Goal: Task Accomplishment & Management: Understand process/instructions

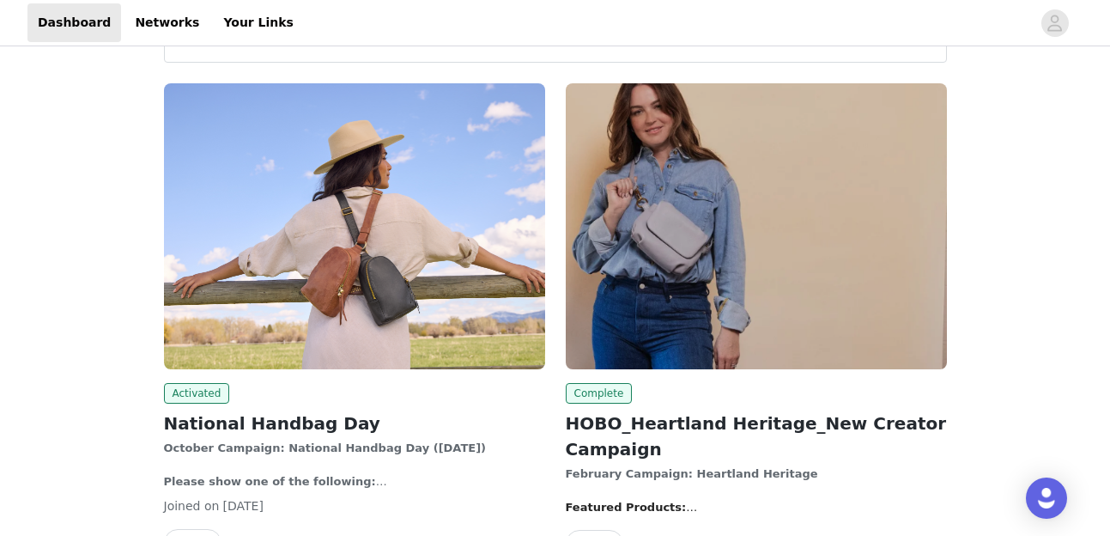
scroll to position [298, 0]
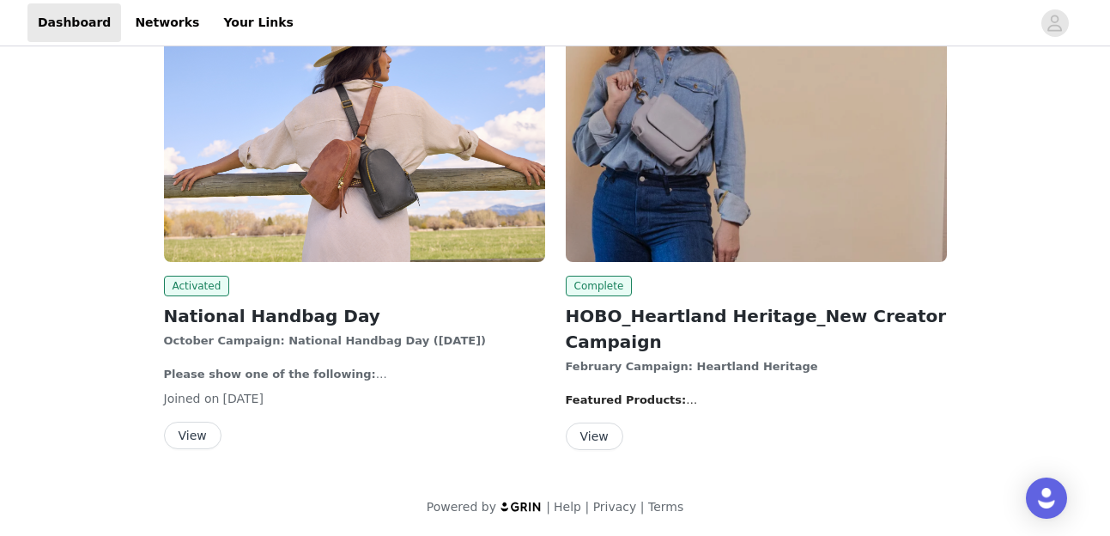
click at [196, 429] on button "View" at bounding box center [193, 434] width 58 height 27
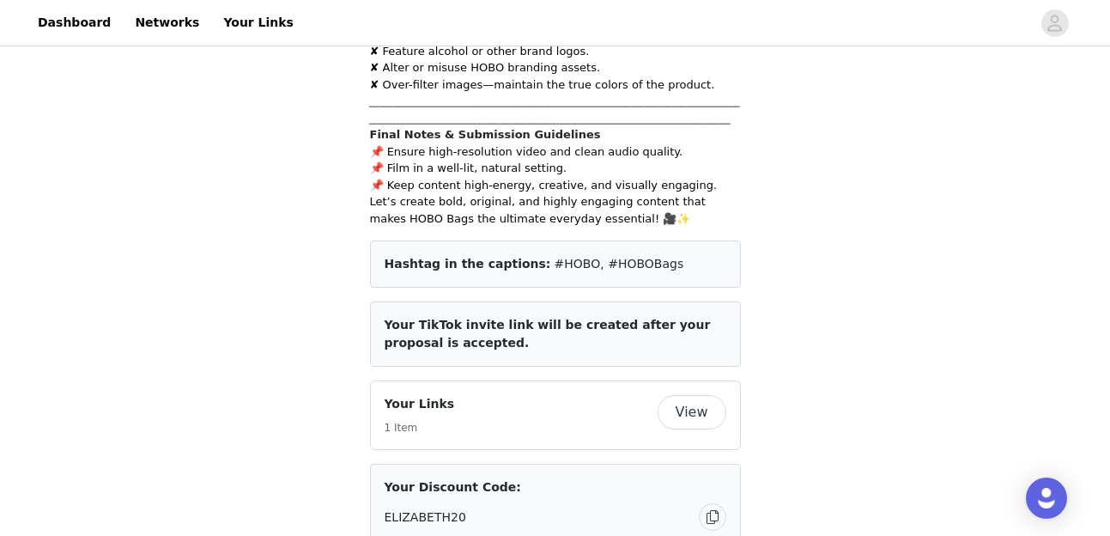
scroll to position [2824, 0]
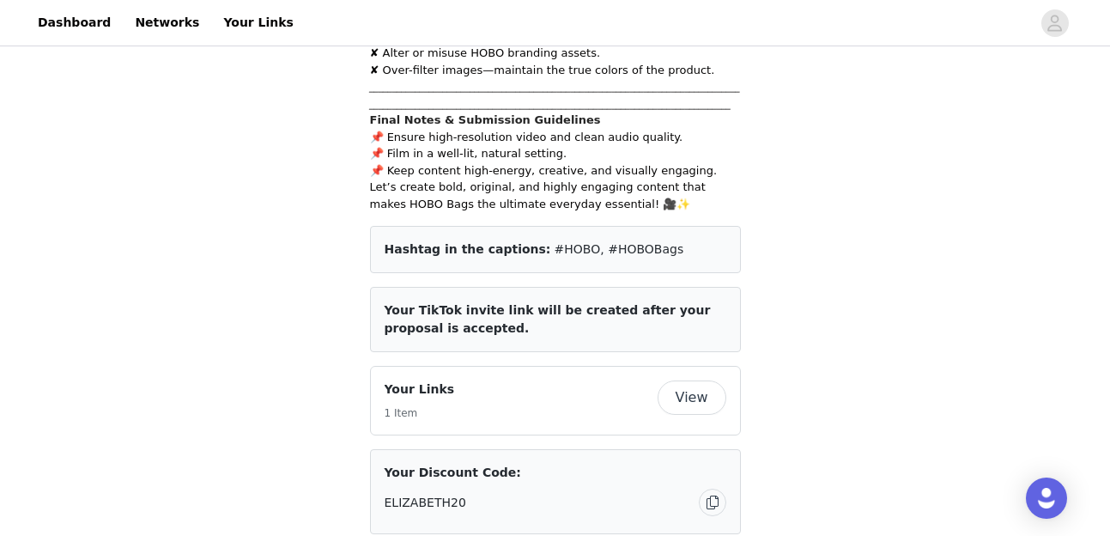
click at [685, 380] on button "View" at bounding box center [691, 397] width 69 height 34
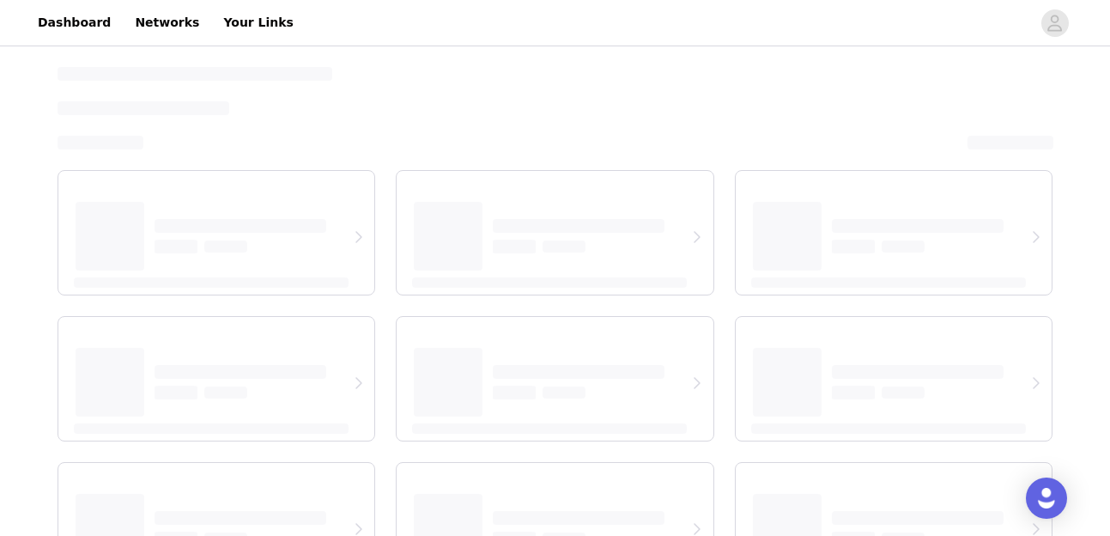
select select "12"
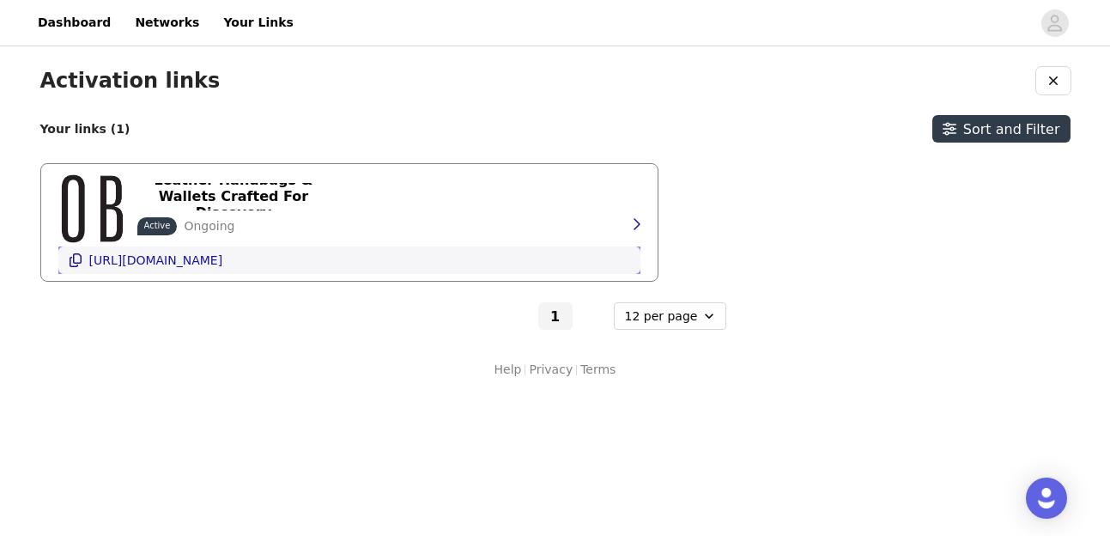
click at [76, 264] on icon "button" at bounding box center [76, 260] width 14 height 14
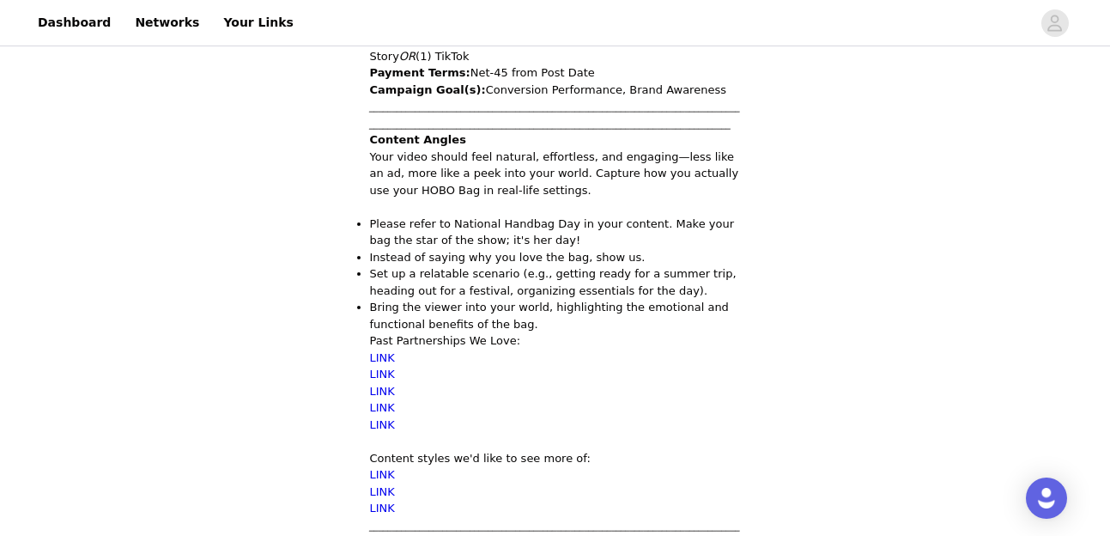
scroll to position [799, 0]
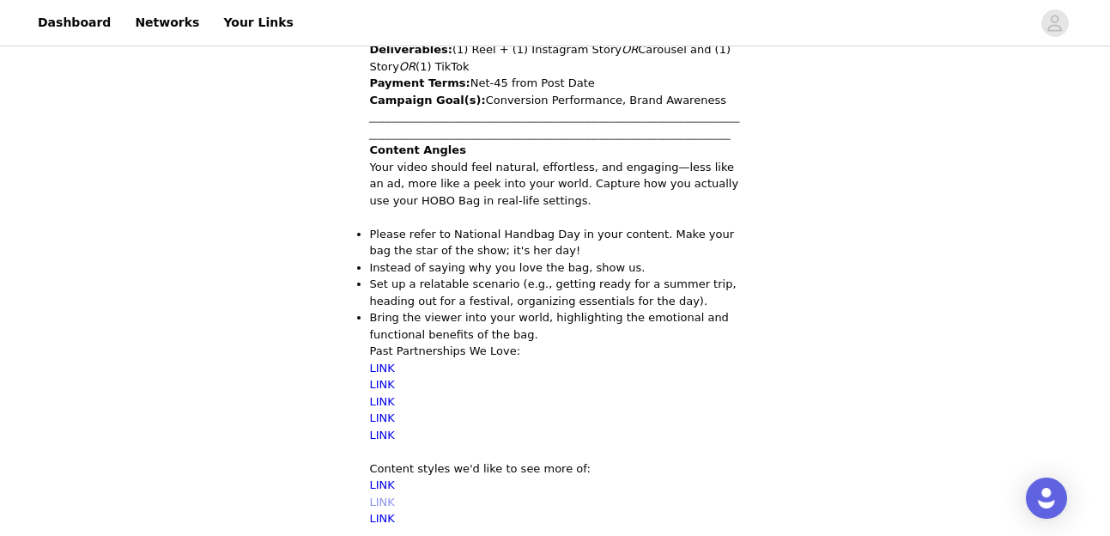
click at [380, 495] on link "LINK" at bounding box center [382, 501] width 25 height 13
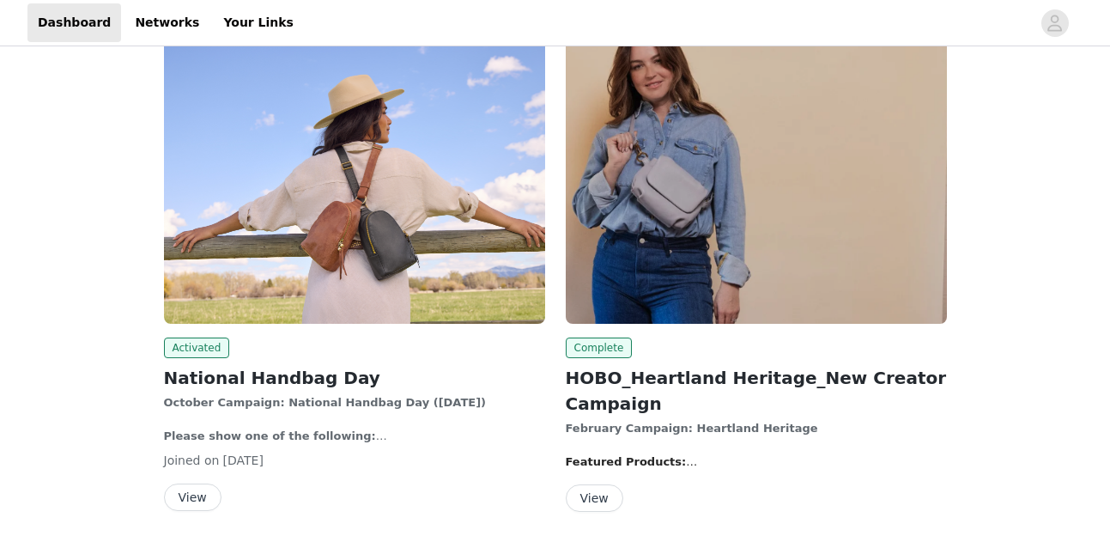
scroll to position [298, 0]
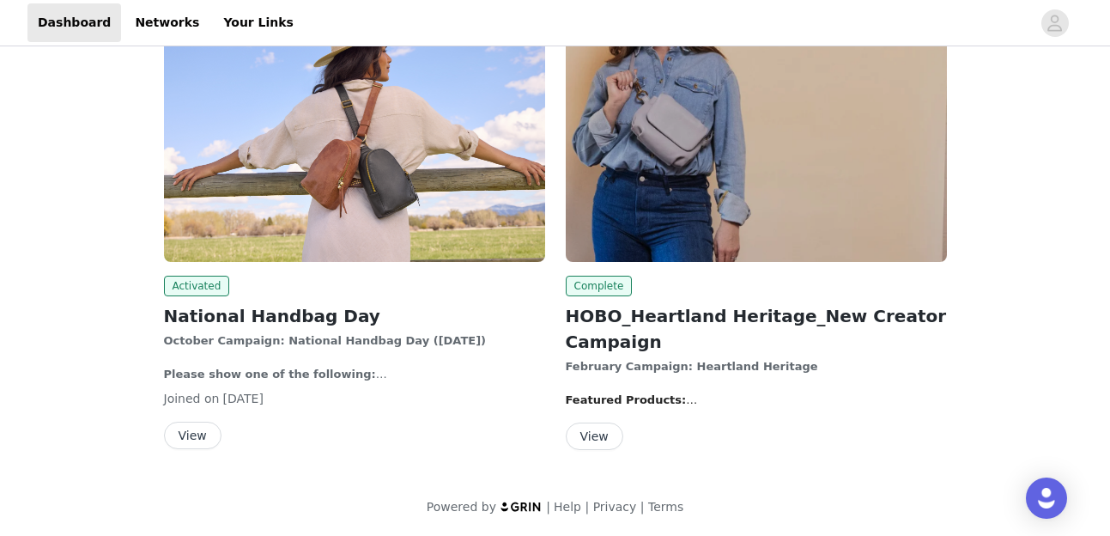
click at [205, 439] on button "View" at bounding box center [193, 434] width 58 height 27
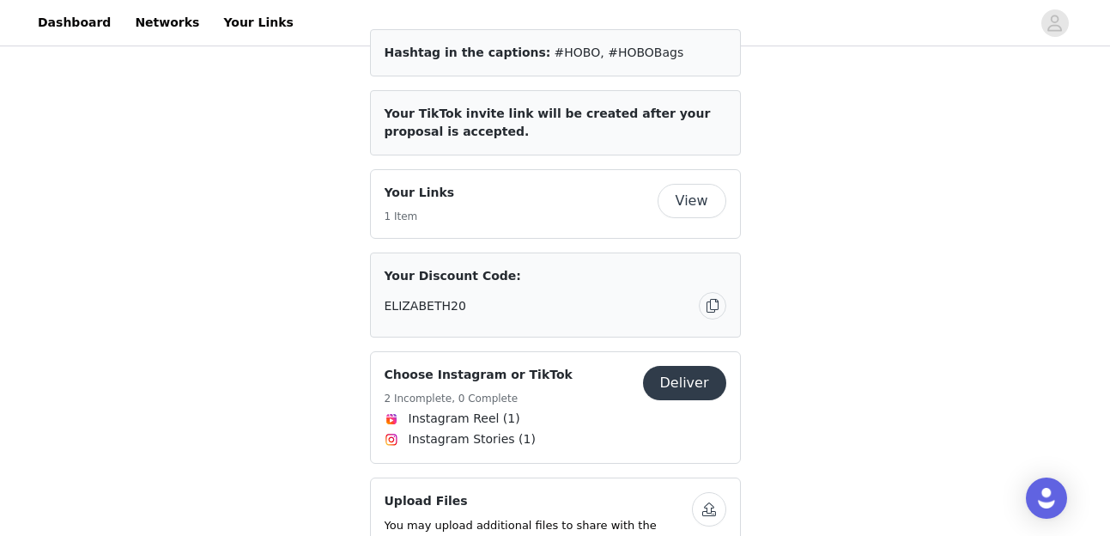
scroll to position [3046, 0]
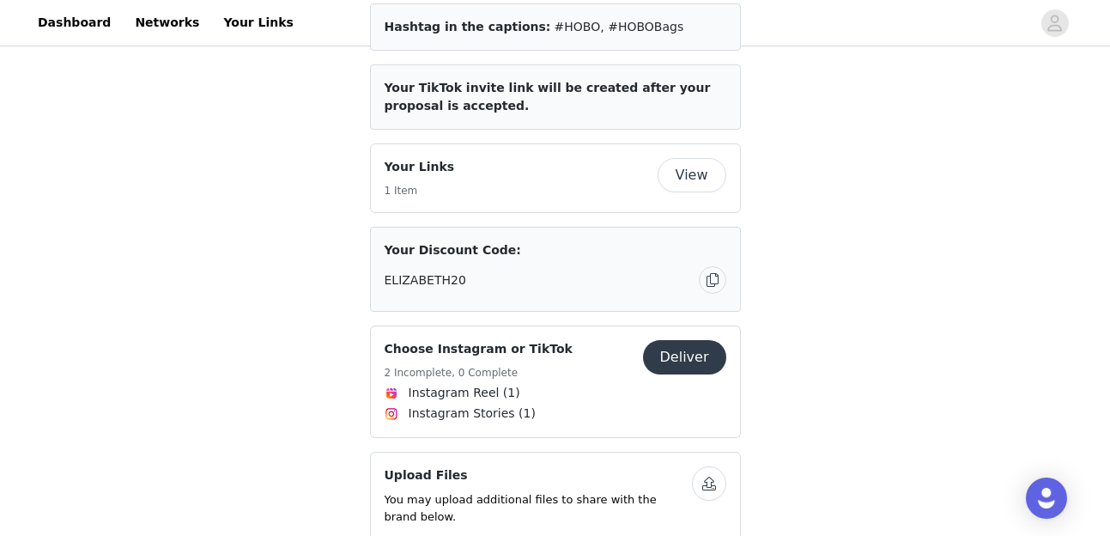
click at [707, 466] on button "button" at bounding box center [709, 483] width 34 height 34
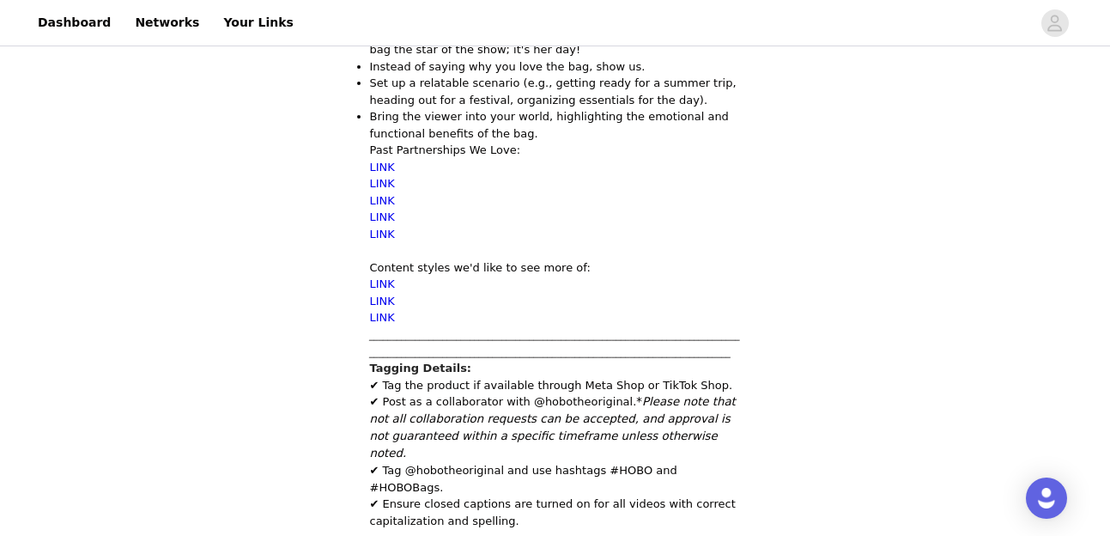
scroll to position [941, 0]
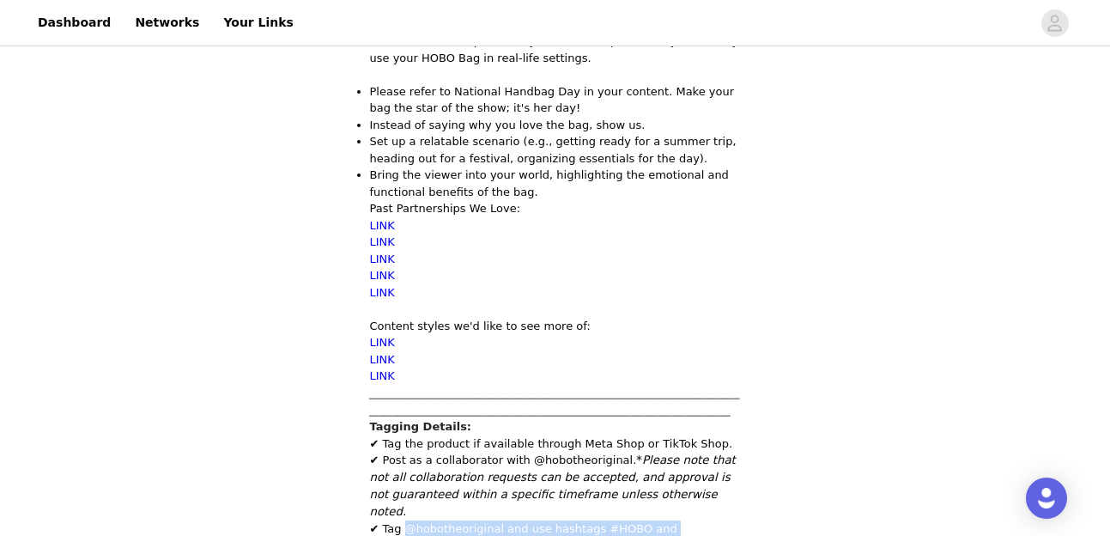
drag, startPoint x: 717, startPoint y: 303, endPoint x: 433, endPoint y: 308, distance: 283.3
click at [405, 435] on p "✔ Tag the product if available through Meta Shop or TikTok Shop. ✔ Post as a co…" at bounding box center [555, 511] width 371 height 153
copy p "@hobotheoriginal and use hashtags #HOBO and #HOBOBags"
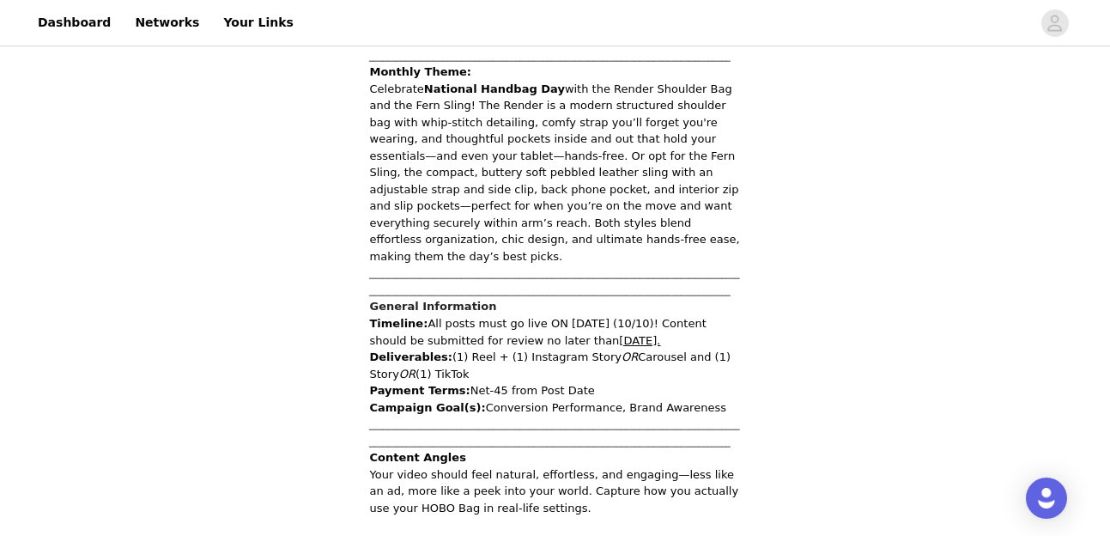
scroll to position [485, 0]
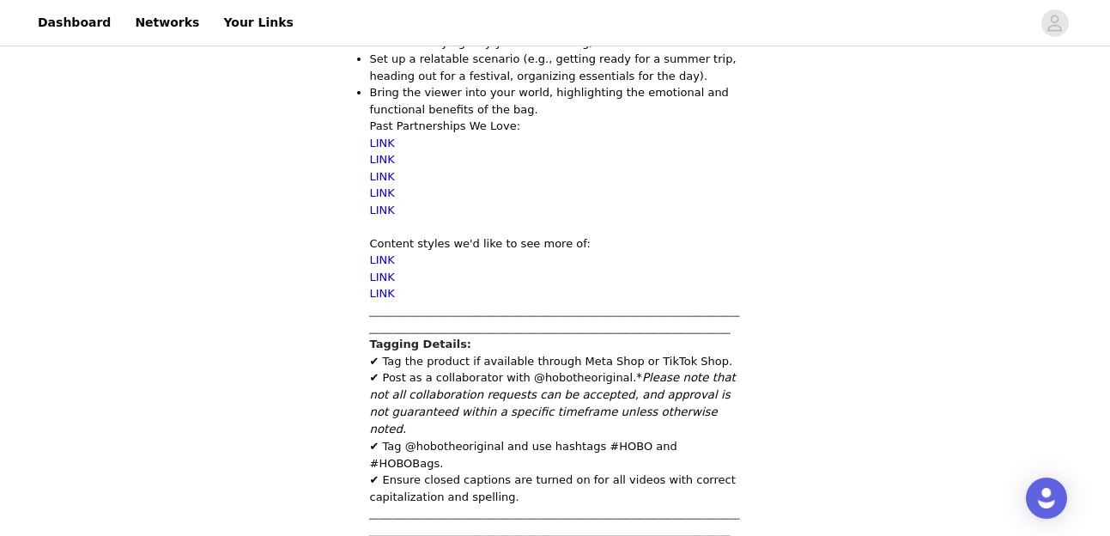
scroll to position [1026, 0]
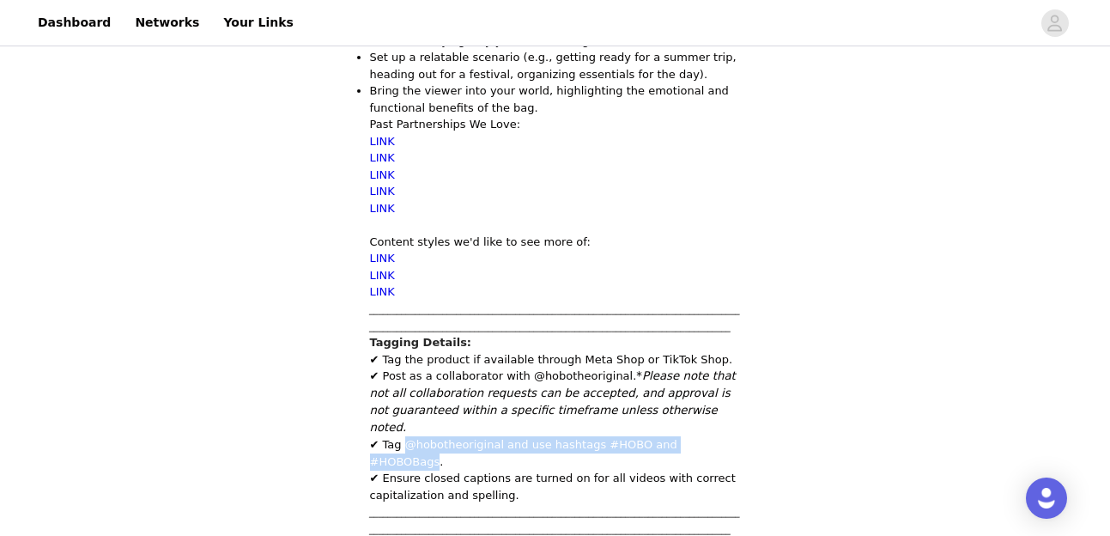
drag, startPoint x: 717, startPoint y: 221, endPoint x: 409, endPoint y: 227, distance: 308.1
click at [409, 351] on p "✔ Tag the product if available through Meta Shop or TikTok Shop. ✔ Post as a co…" at bounding box center [555, 427] width 371 height 153
copy p "@hobotheoriginal and use hashtags #HOBO and #HOBOBags"
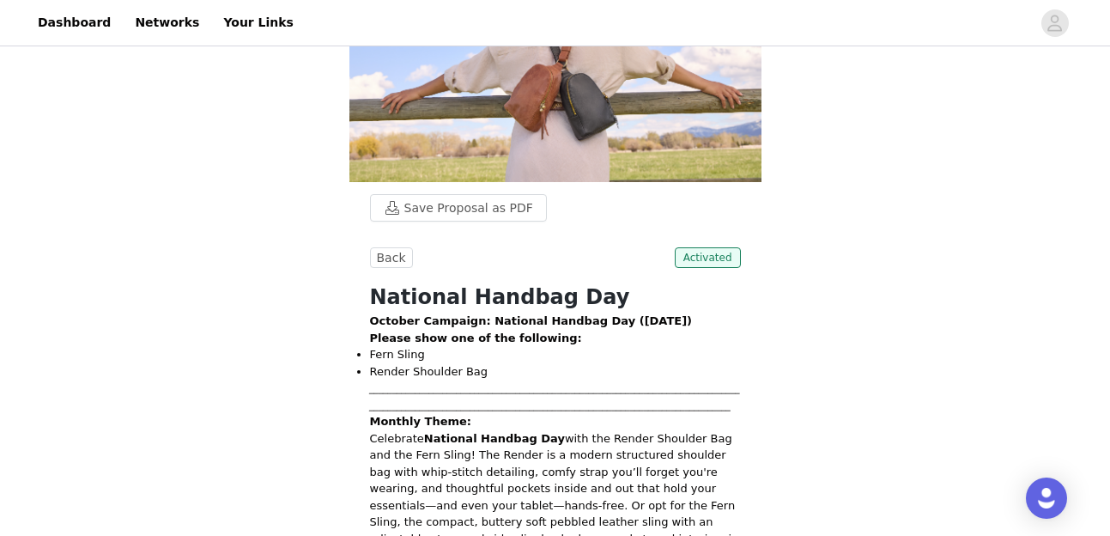
scroll to position [148, 0]
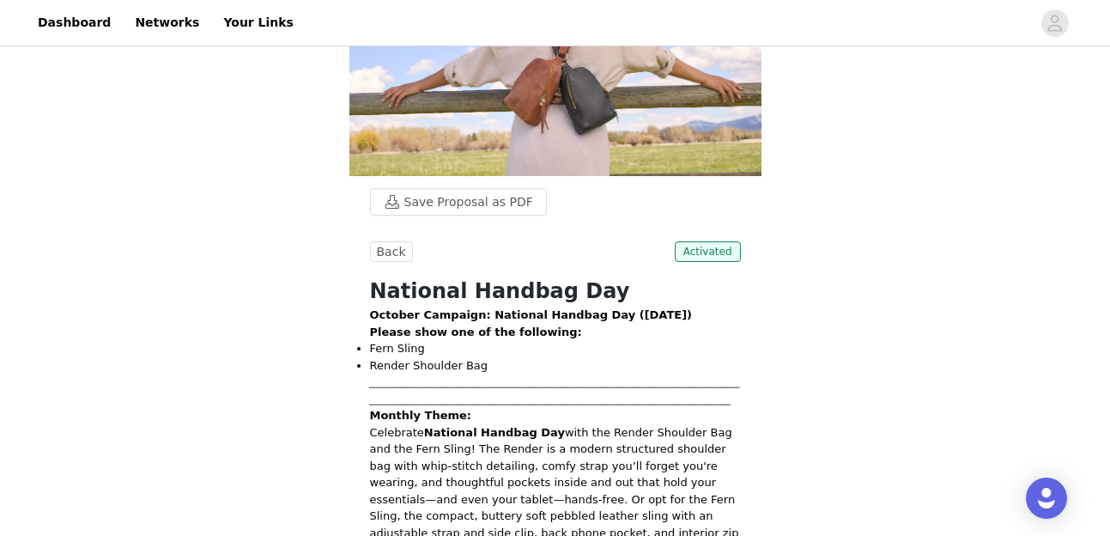
drag, startPoint x: 636, startPoint y: 427, endPoint x: 552, endPoint y: 425, distance: 84.1
